Goal: Information Seeking & Learning: Find contact information

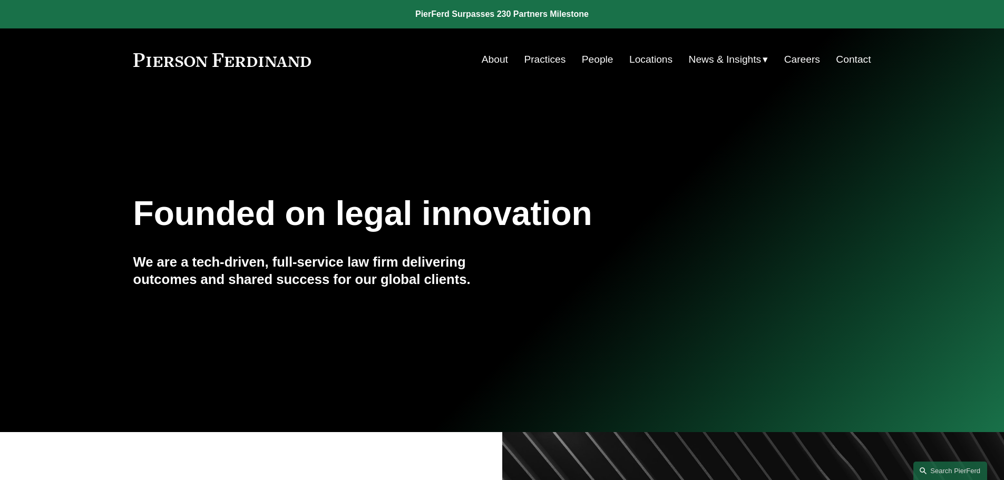
click at [591, 55] on link "People" at bounding box center [598, 60] width 32 height 20
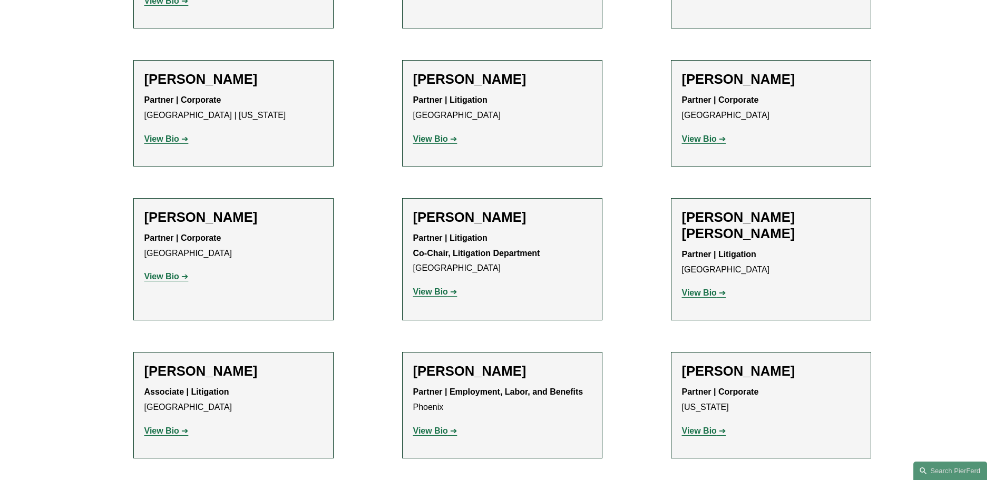
scroll to position [9105, 0]
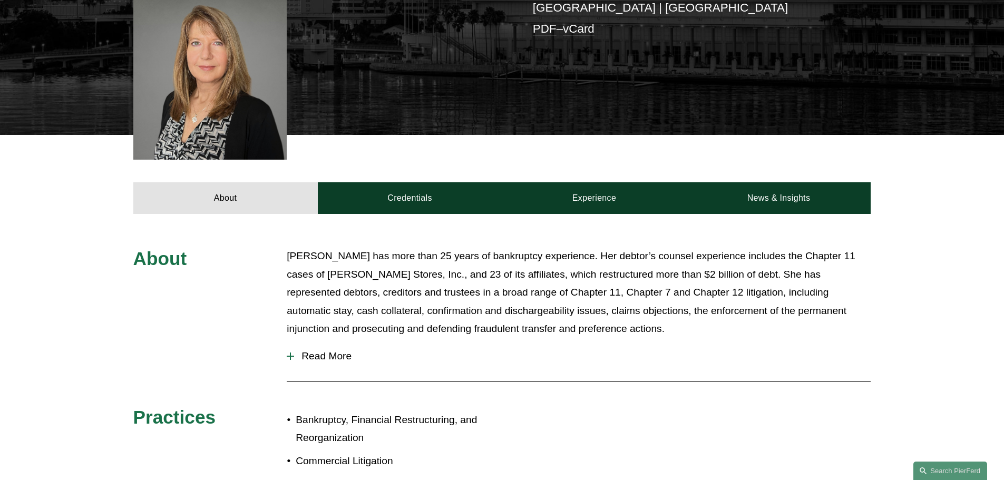
scroll to position [158, 0]
